Goal: Task Accomplishment & Management: Manage account settings

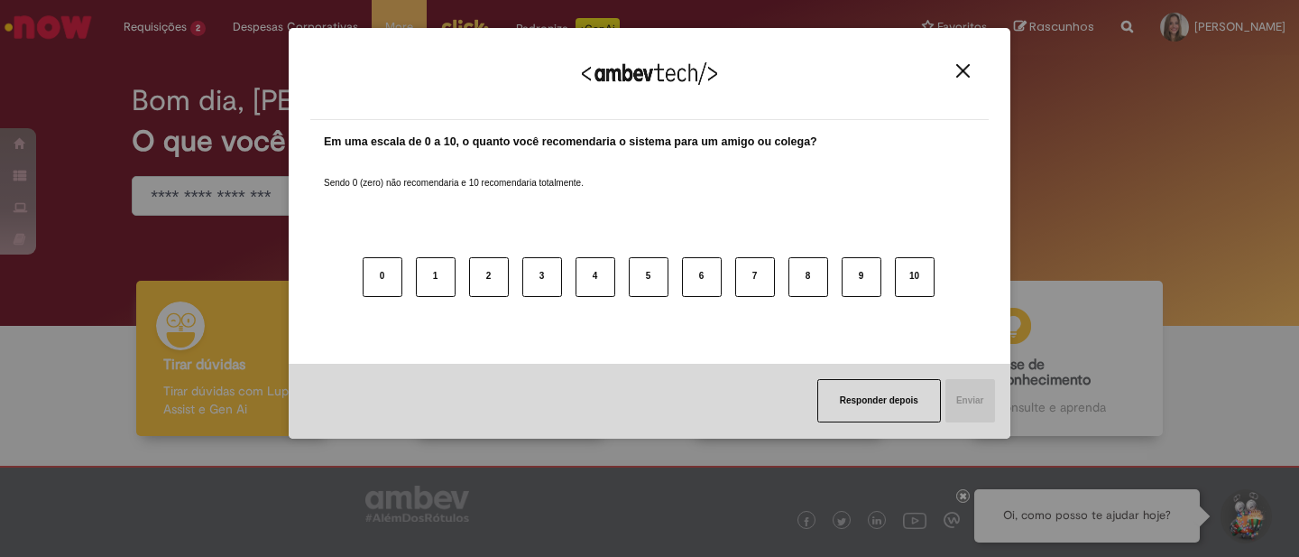
click at [967, 68] on img "Close" at bounding box center [963, 71] width 14 height 14
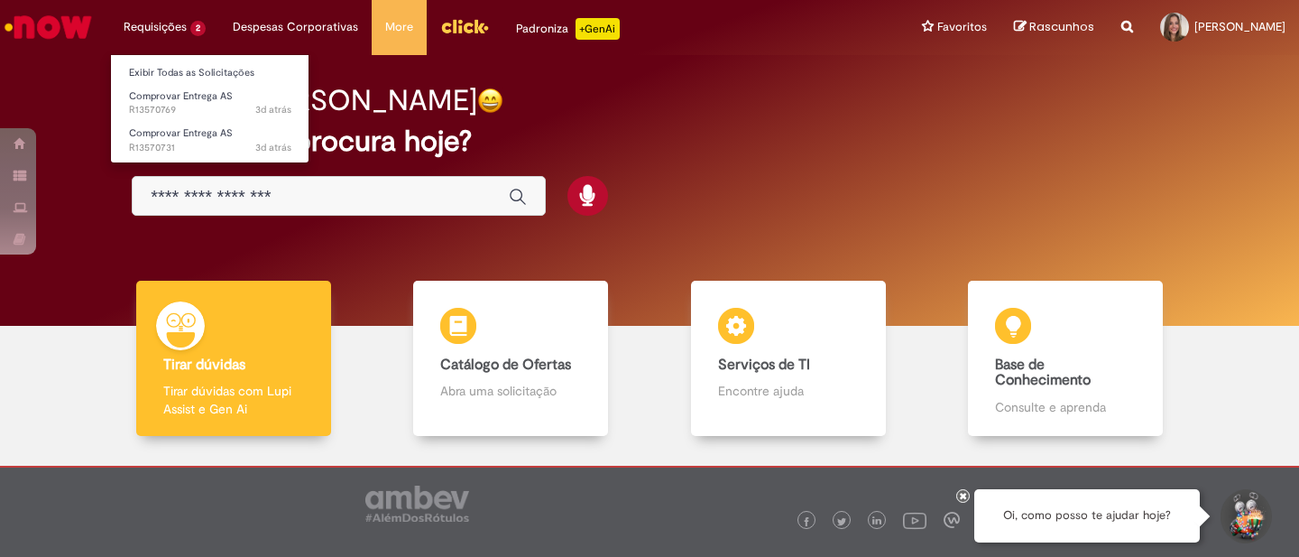
click at [165, 20] on li "Requisições 2 Exibir Todas as Solicitações Comprovar Entrega AS 3d atrás 3 dias…" at bounding box center [164, 27] width 109 height 54
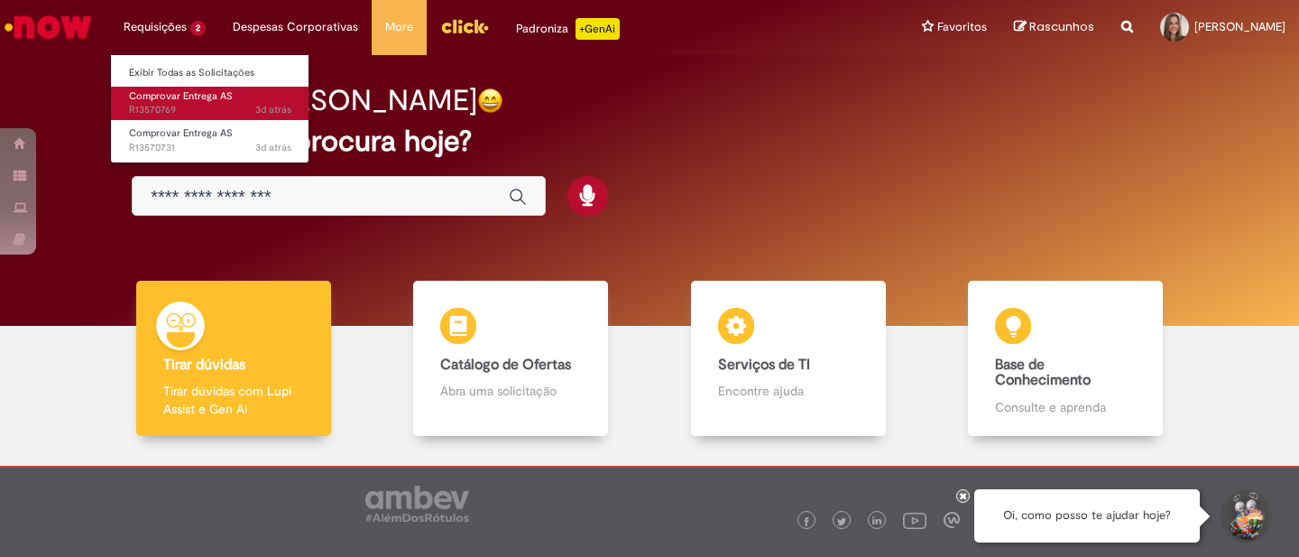
click at [172, 97] on span "Comprovar Entrega AS" at bounding box center [181, 96] width 104 height 14
click at [160, 100] on span "Comprovar Entrega AS" at bounding box center [181, 96] width 104 height 14
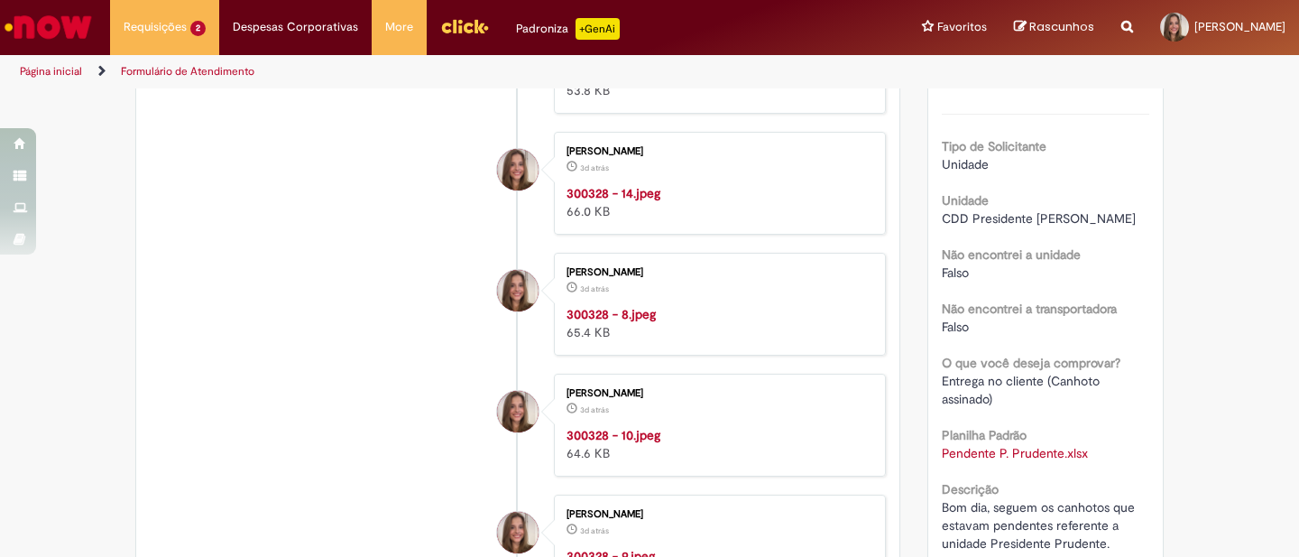
scroll to position [263, 0]
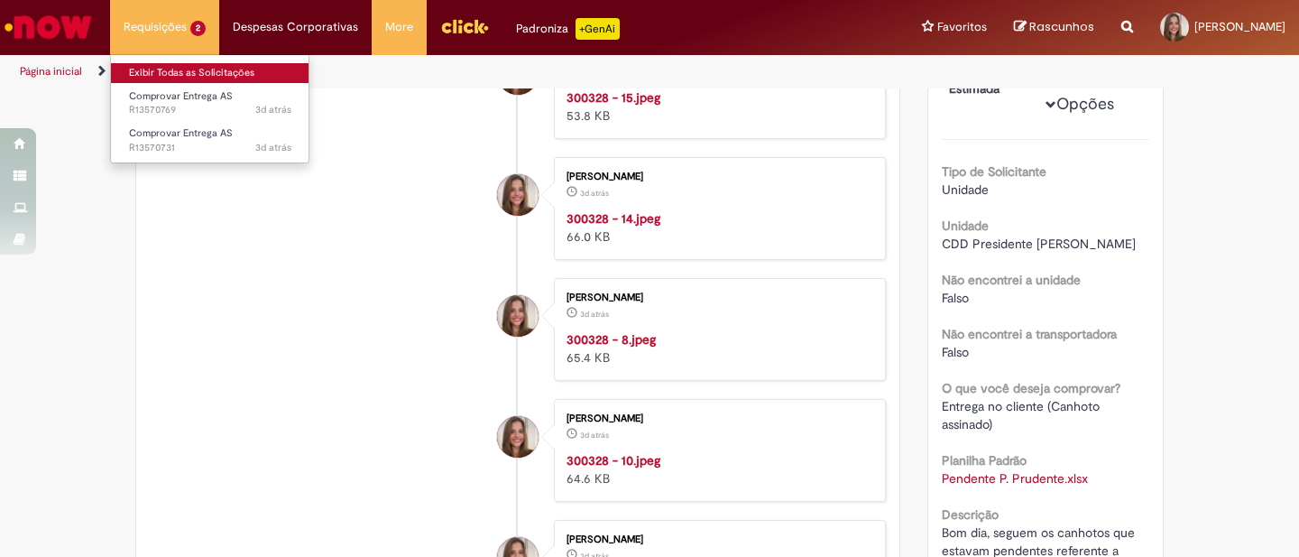
click at [174, 74] on link "Exibir Todas as Solicitações" at bounding box center [210, 73] width 198 height 20
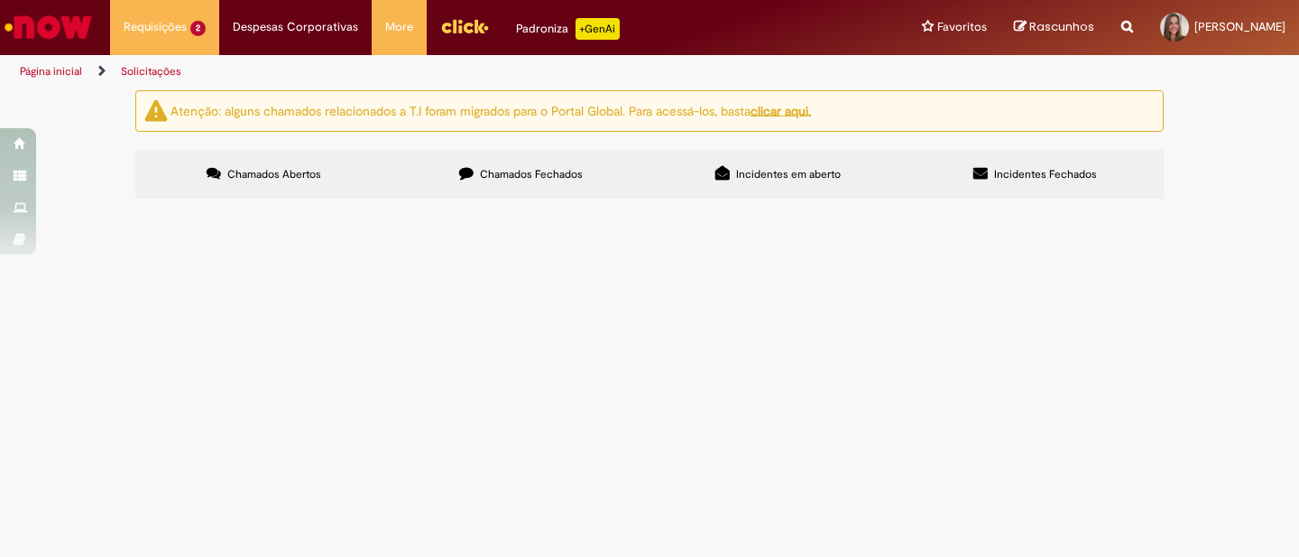
click at [0, 0] on span "Bom dia, segue canhotos que estavam pendentes de Louveira pela transportadora. …" at bounding box center [0, 0] width 0 height 0
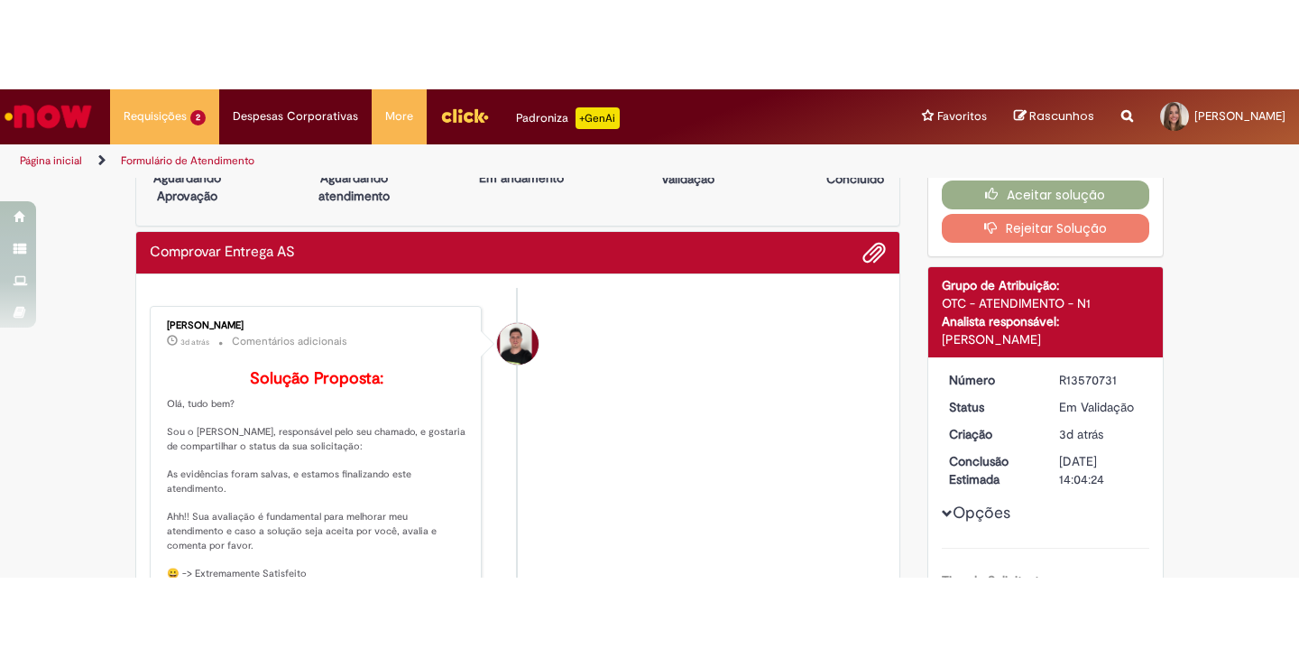
scroll to position [54, 0]
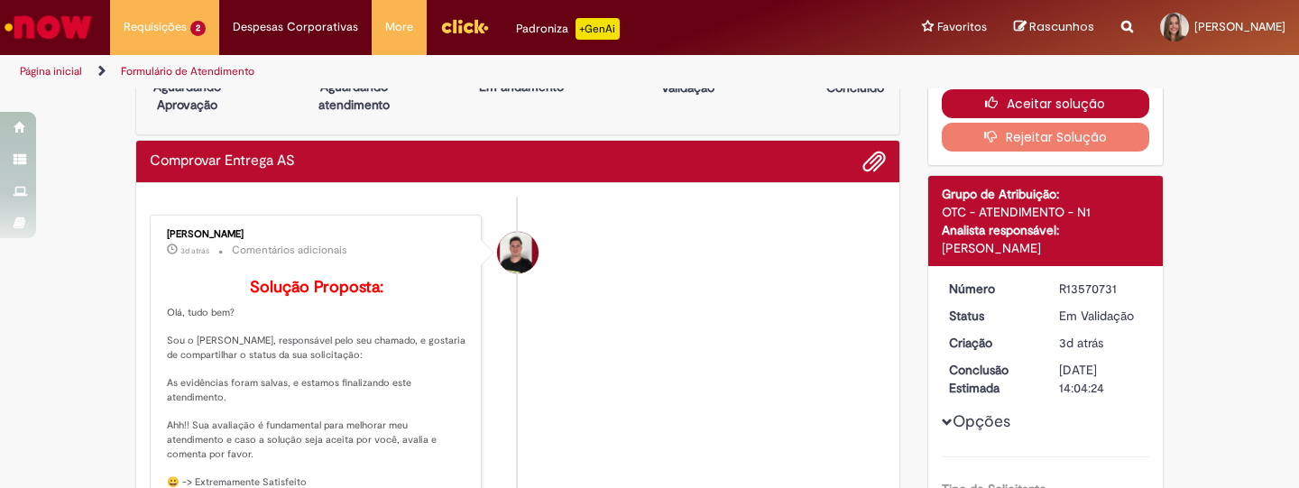
click at [974, 100] on button "Aceitar solução" at bounding box center [1046, 103] width 208 height 29
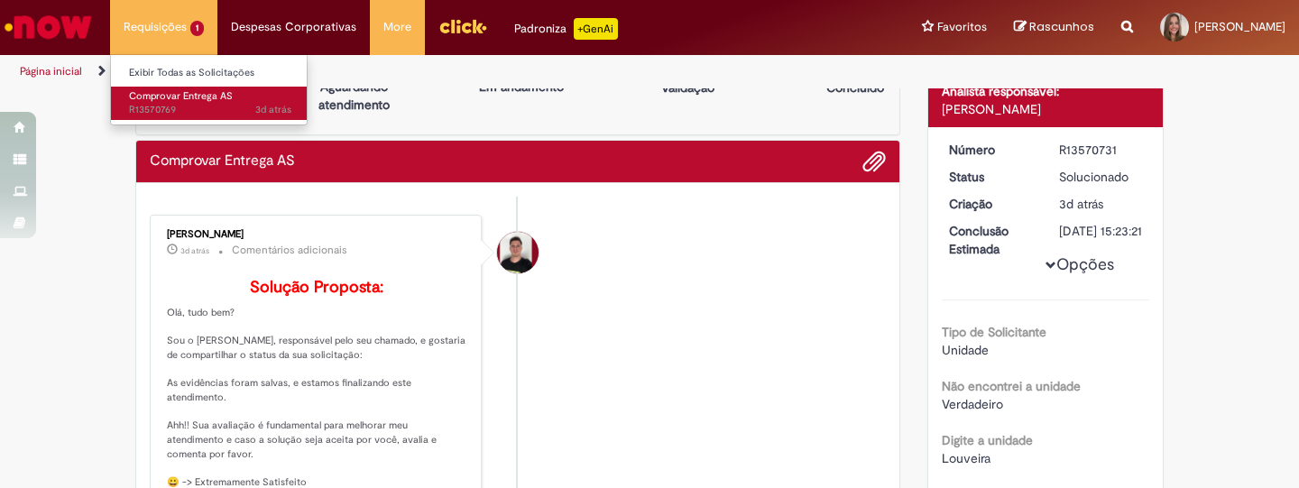
click at [174, 97] on span "Comprovar Entrega AS" at bounding box center [181, 96] width 104 height 14
click at [169, 89] on span "Comprovar Entrega AS" at bounding box center [181, 96] width 104 height 14
